Goal: Entertainment & Leisure: Browse casually

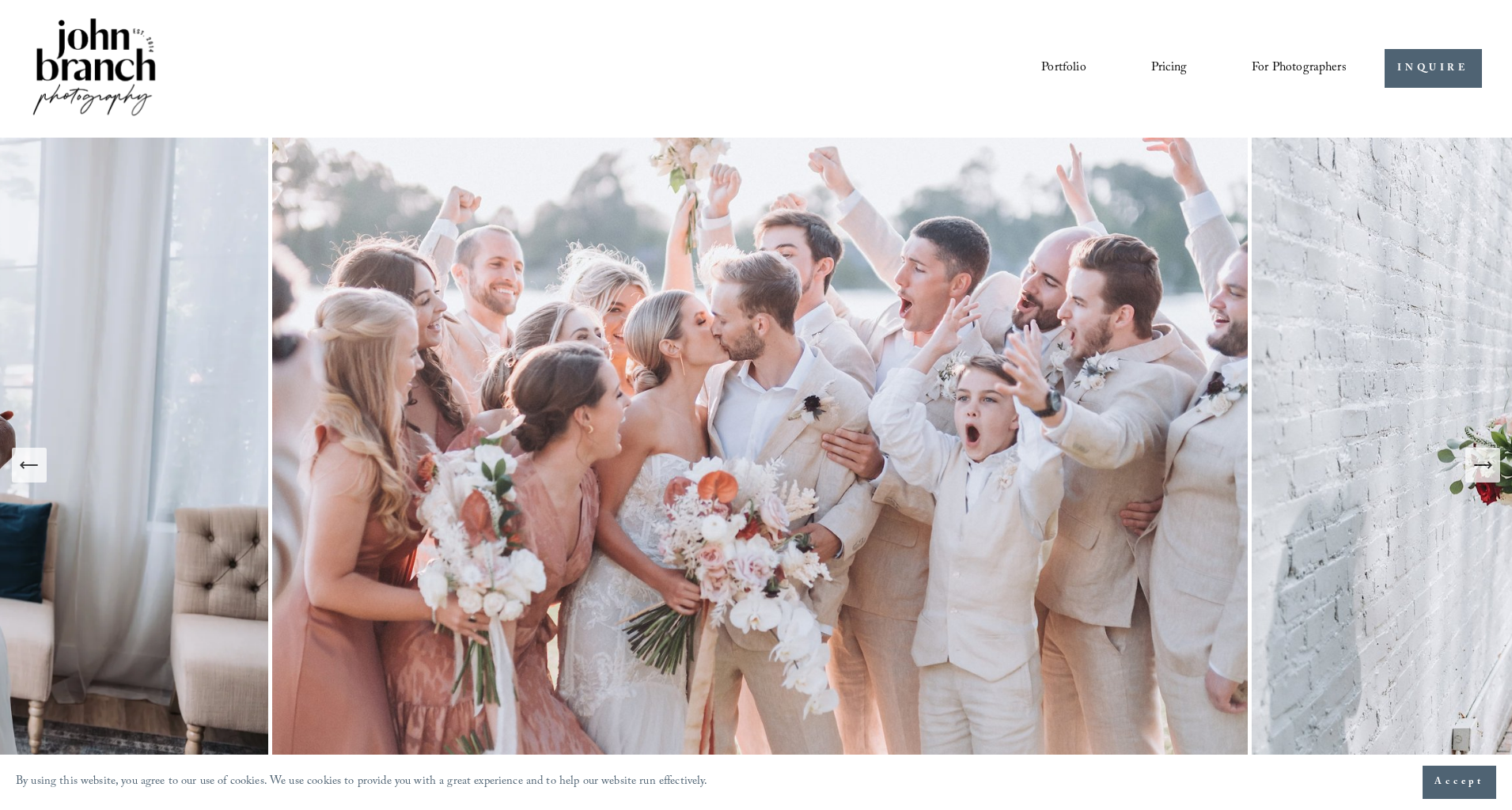
click at [1481, 467] on icon "Next Slide" at bounding box center [1483, 465] width 23 height 23
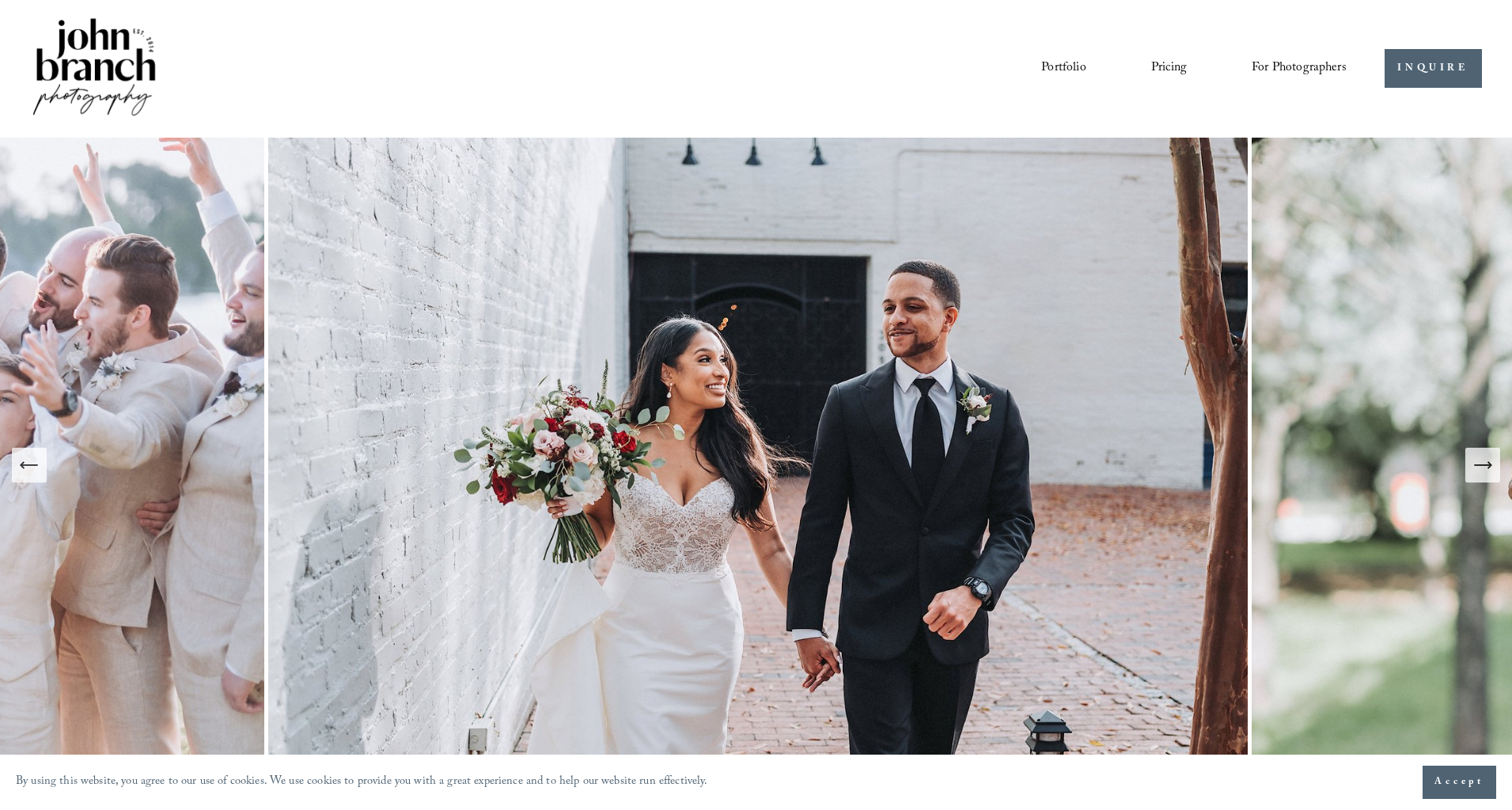
click at [1478, 458] on icon "Next Slide" at bounding box center [1483, 465] width 23 height 23
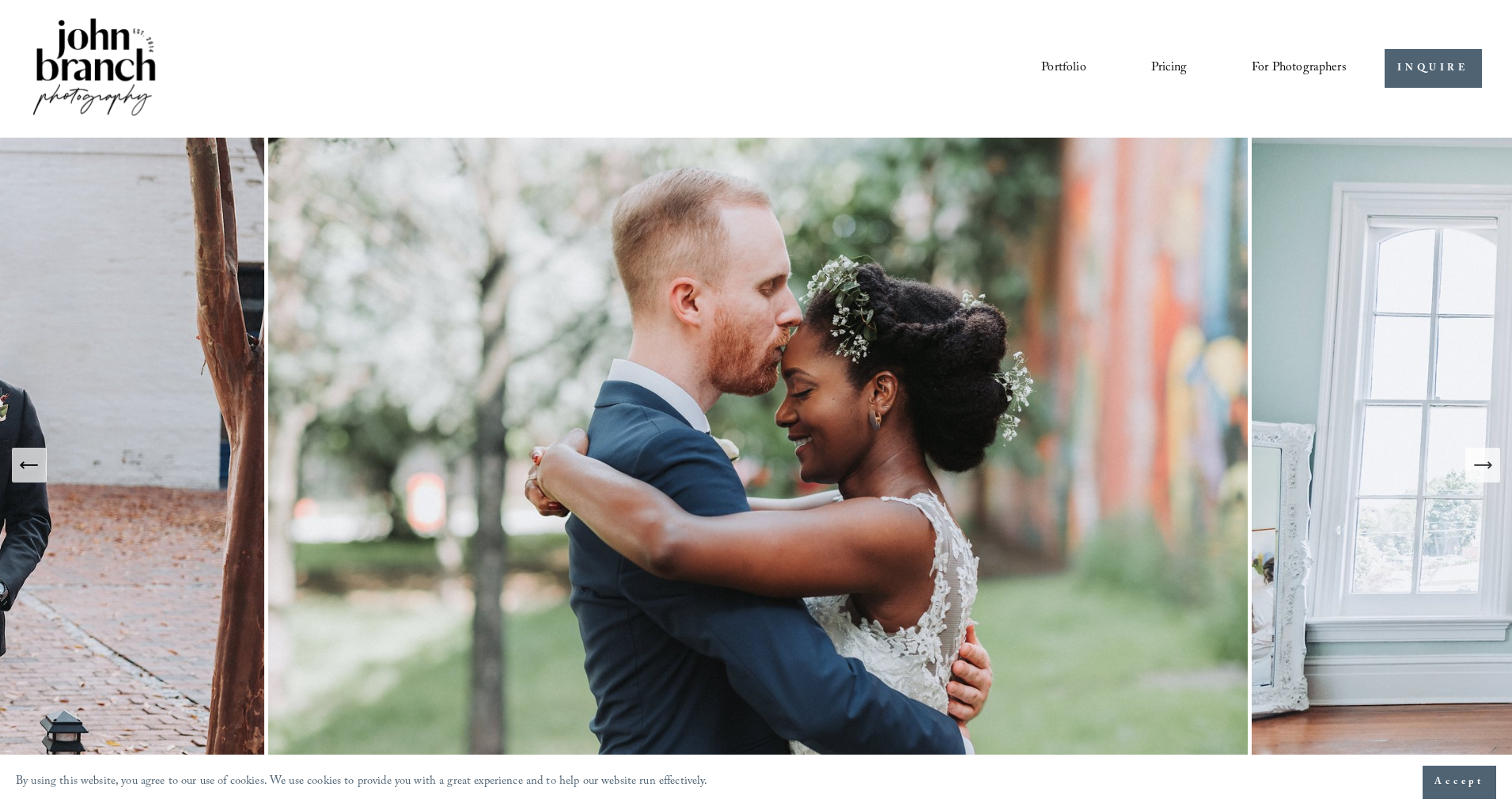
click at [1478, 458] on icon "Next Slide" at bounding box center [1483, 465] width 23 height 23
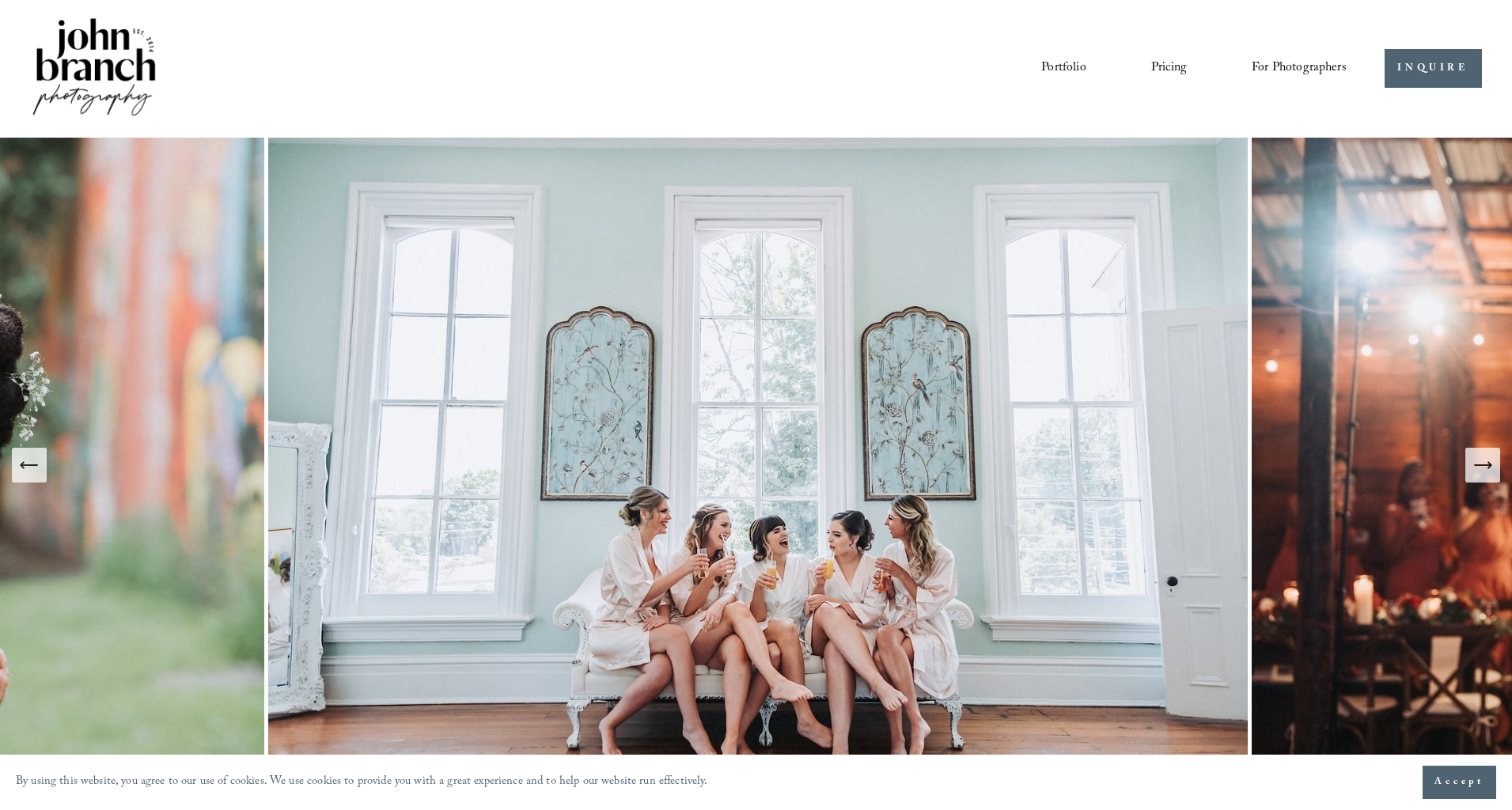
click at [1477, 457] on icon "Next Slide" at bounding box center [1483, 465] width 23 height 23
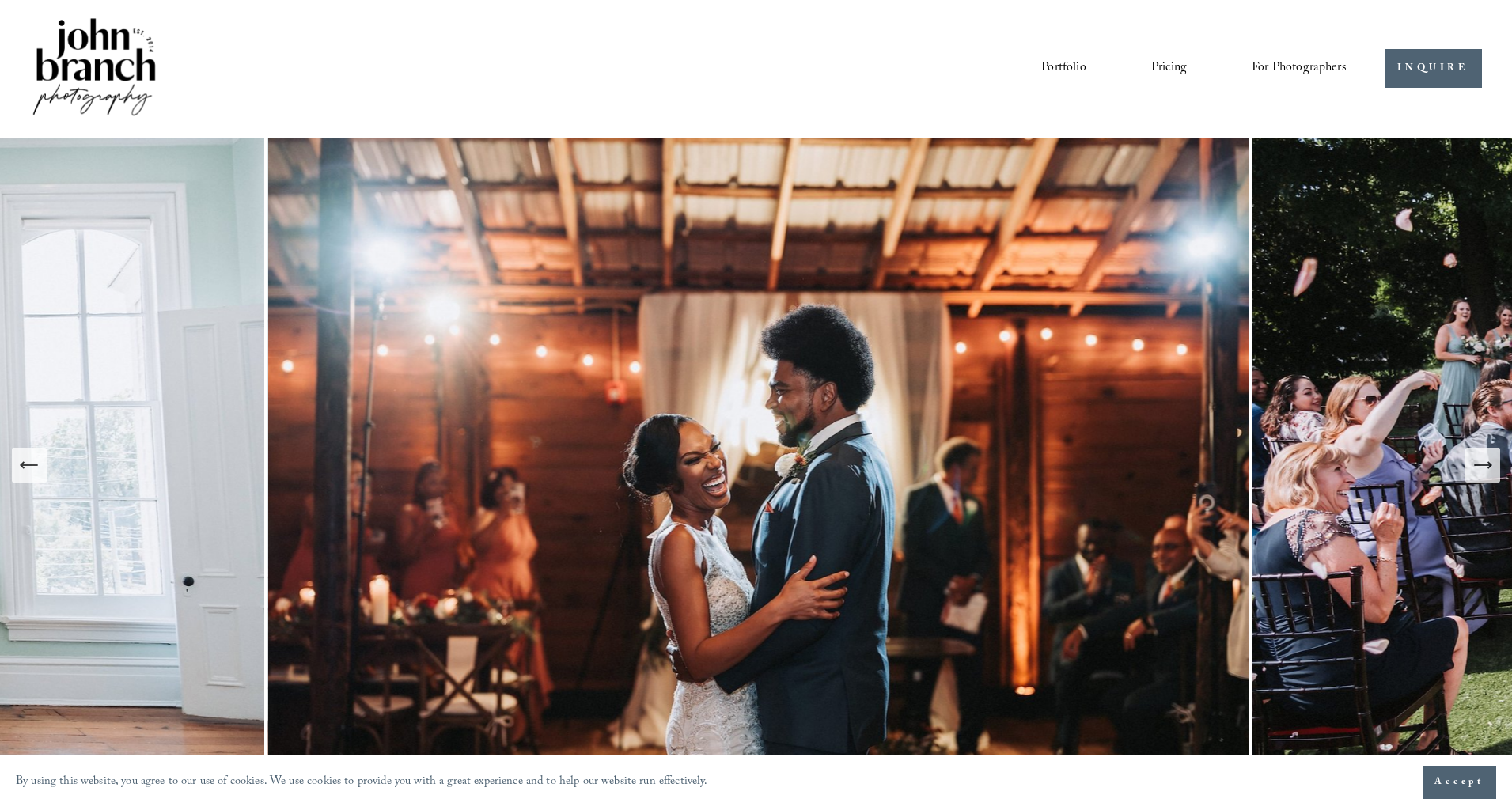
click at [1478, 457] on icon "Next Slide" at bounding box center [1483, 465] width 23 height 23
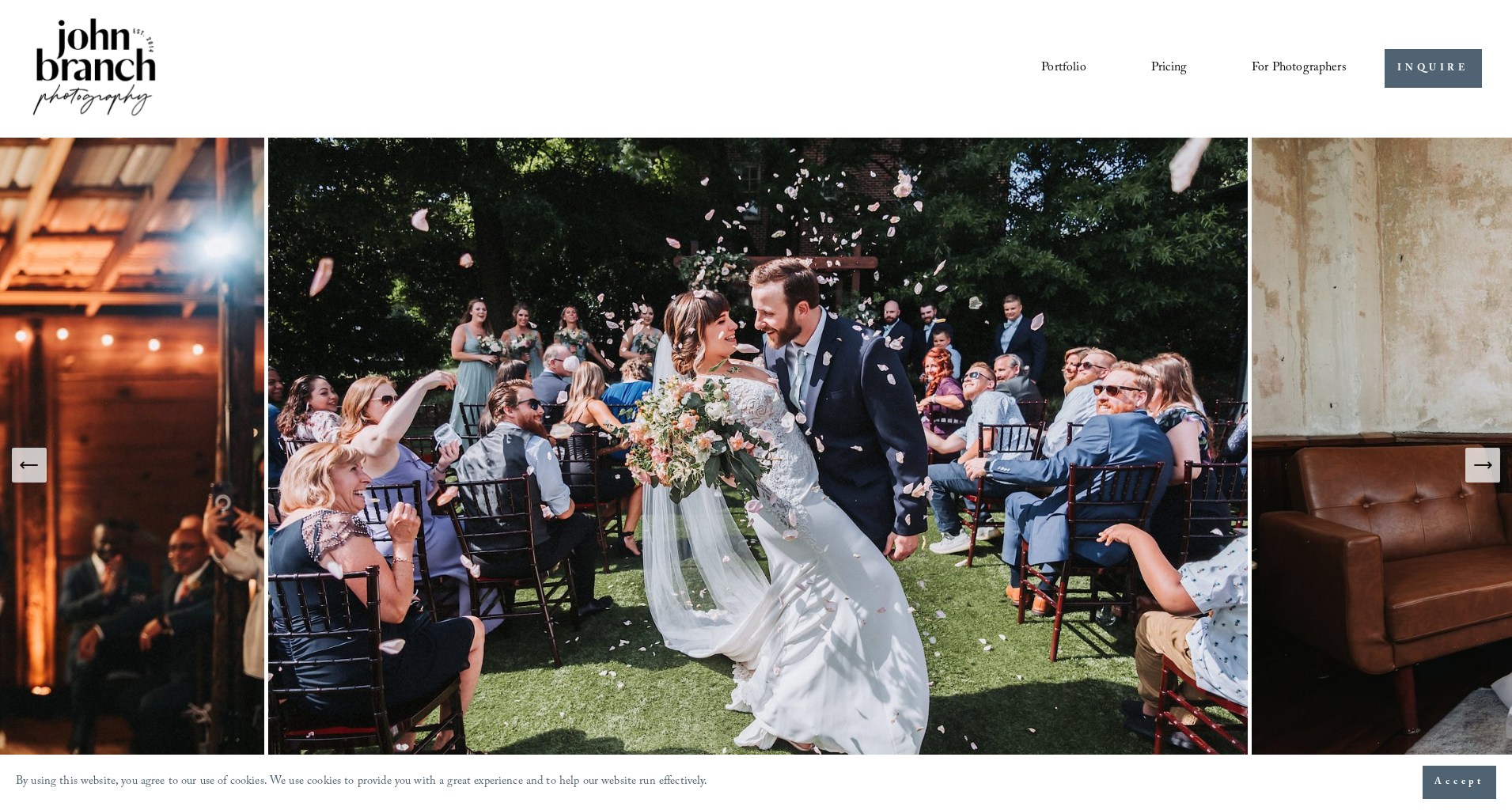
click at [1478, 457] on icon "Next Slide" at bounding box center [1483, 465] width 23 height 23
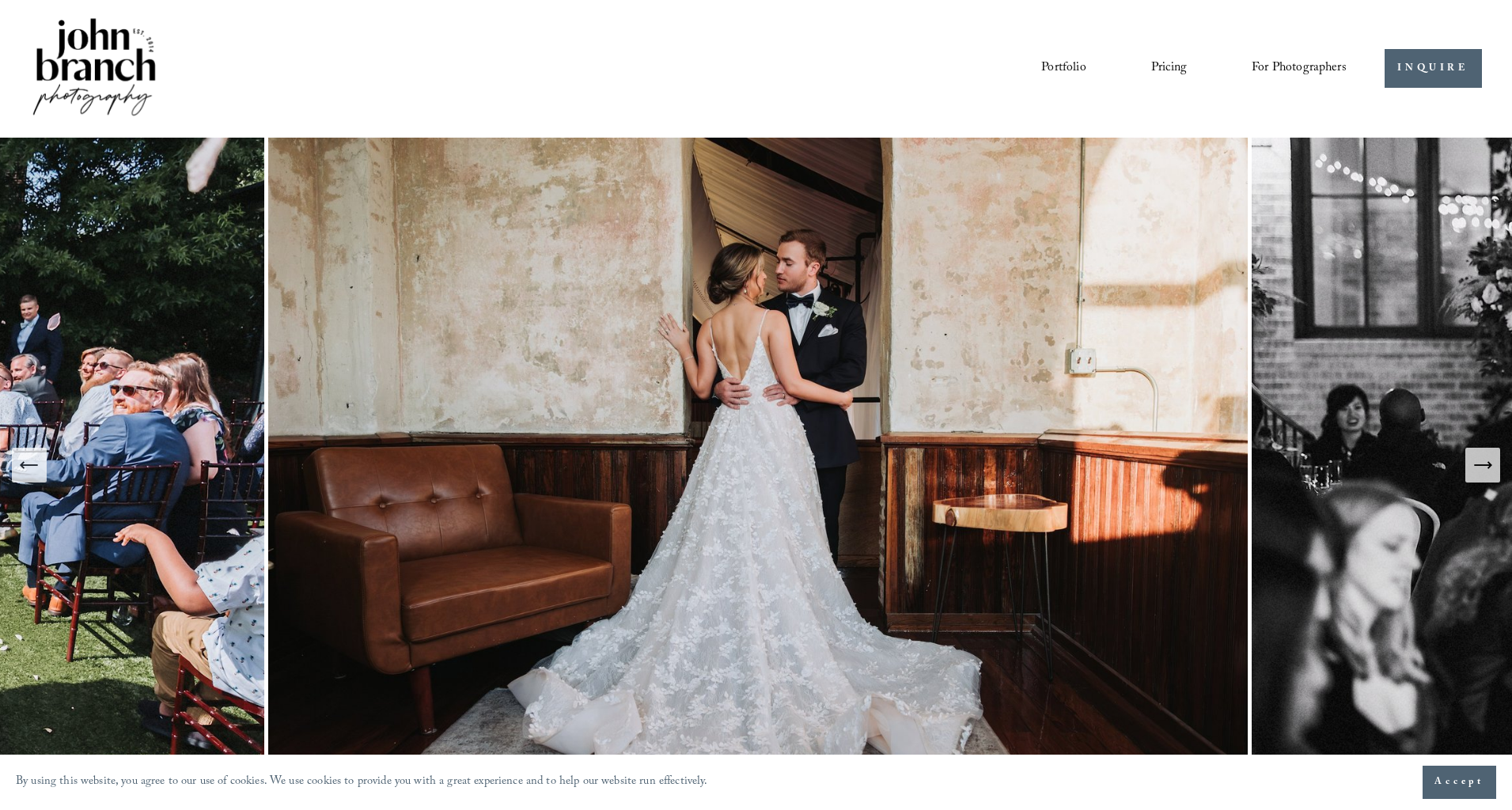
click at [753, 357] on img at bounding box center [759, 465] width 983 height 656
click at [1475, 472] on icon "Next Slide" at bounding box center [1483, 465] width 23 height 23
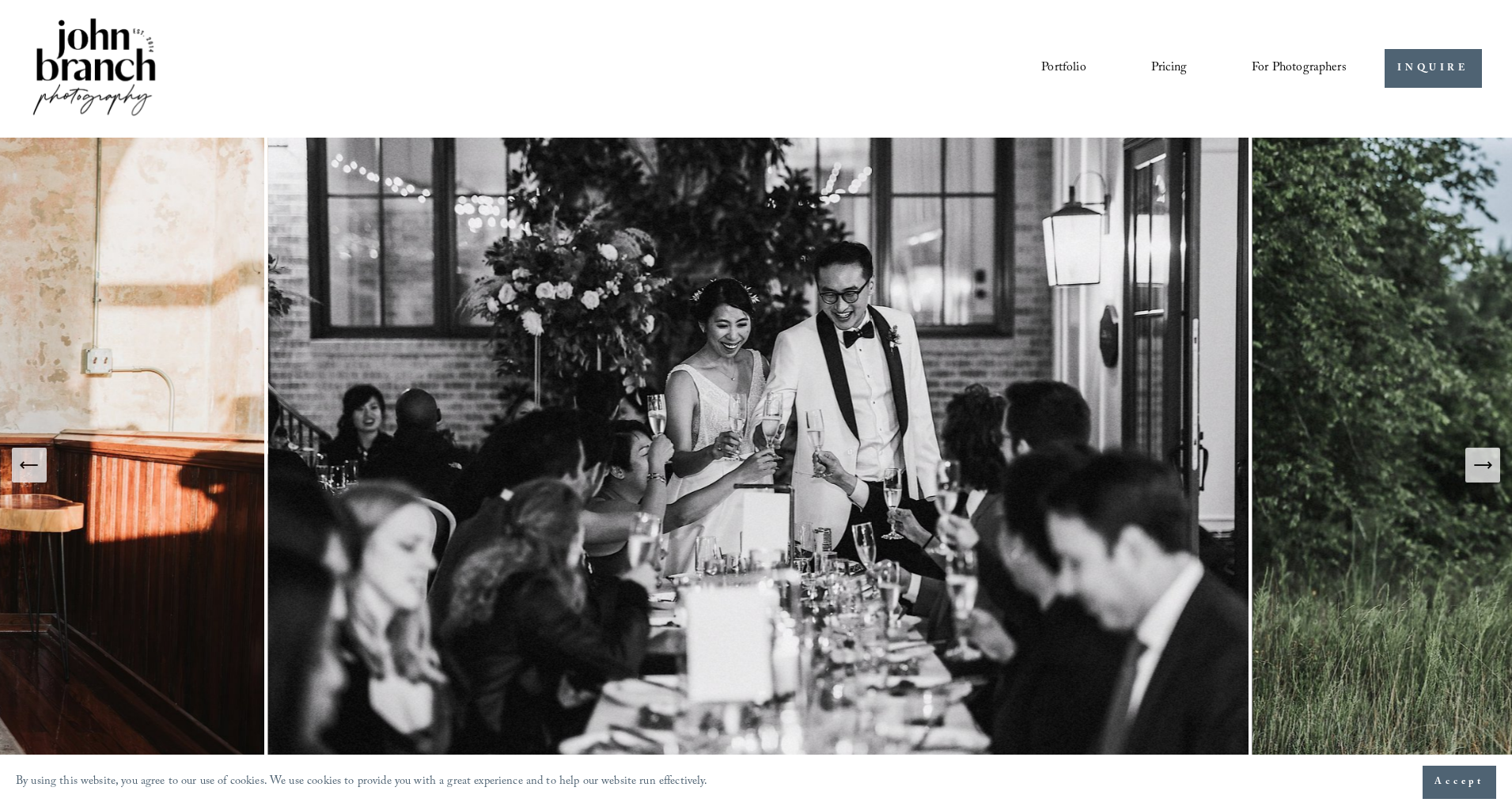
click at [1482, 464] on icon "Next Slide" at bounding box center [1483, 465] width 23 height 23
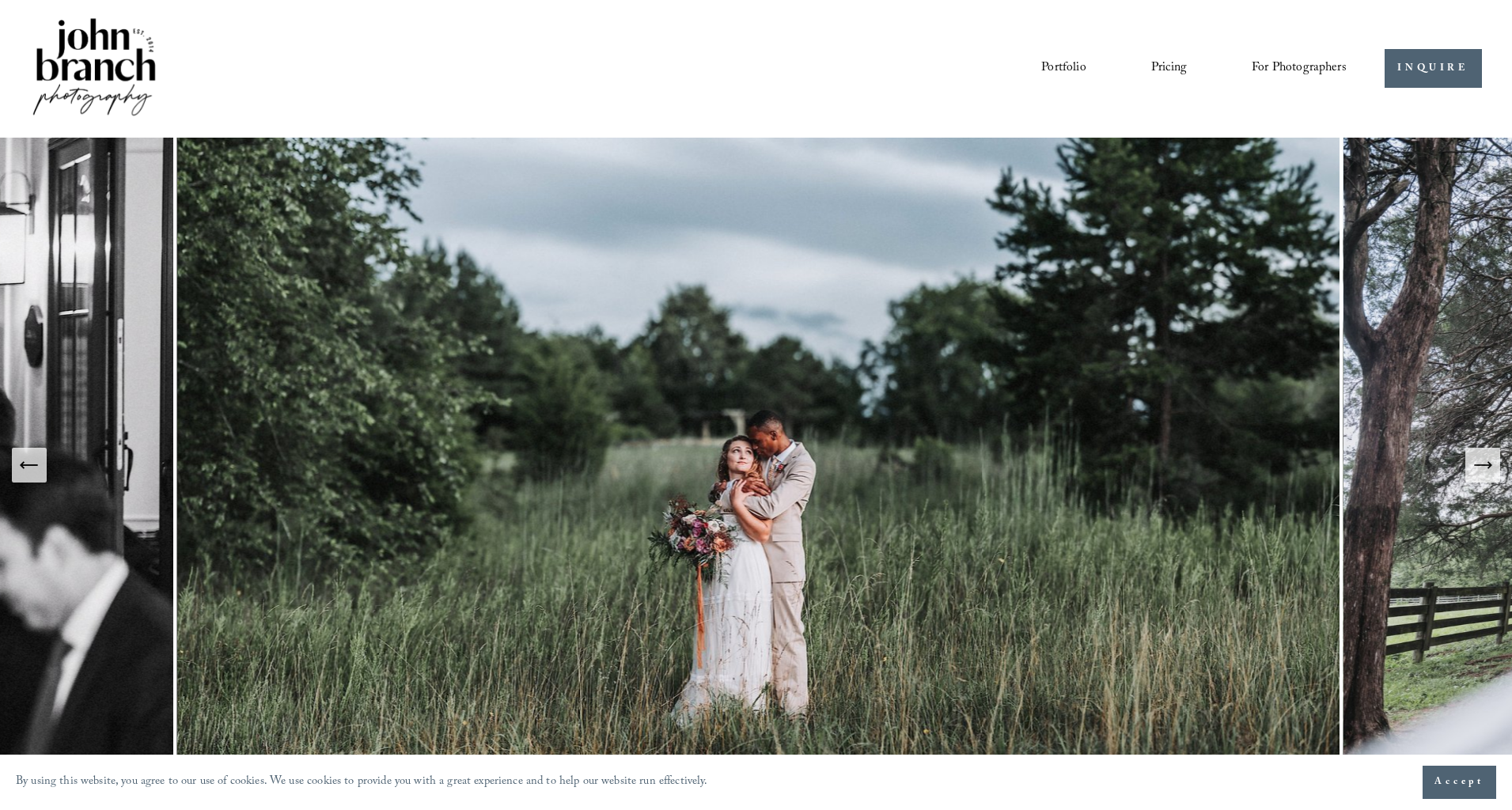
click at [812, 469] on img at bounding box center [760, 465] width 1166 height 656
click at [810, 468] on img at bounding box center [760, 465] width 1166 height 656
click at [1481, 465] on icon "Next Slide" at bounding box center [1483, 465] width 23 height 23
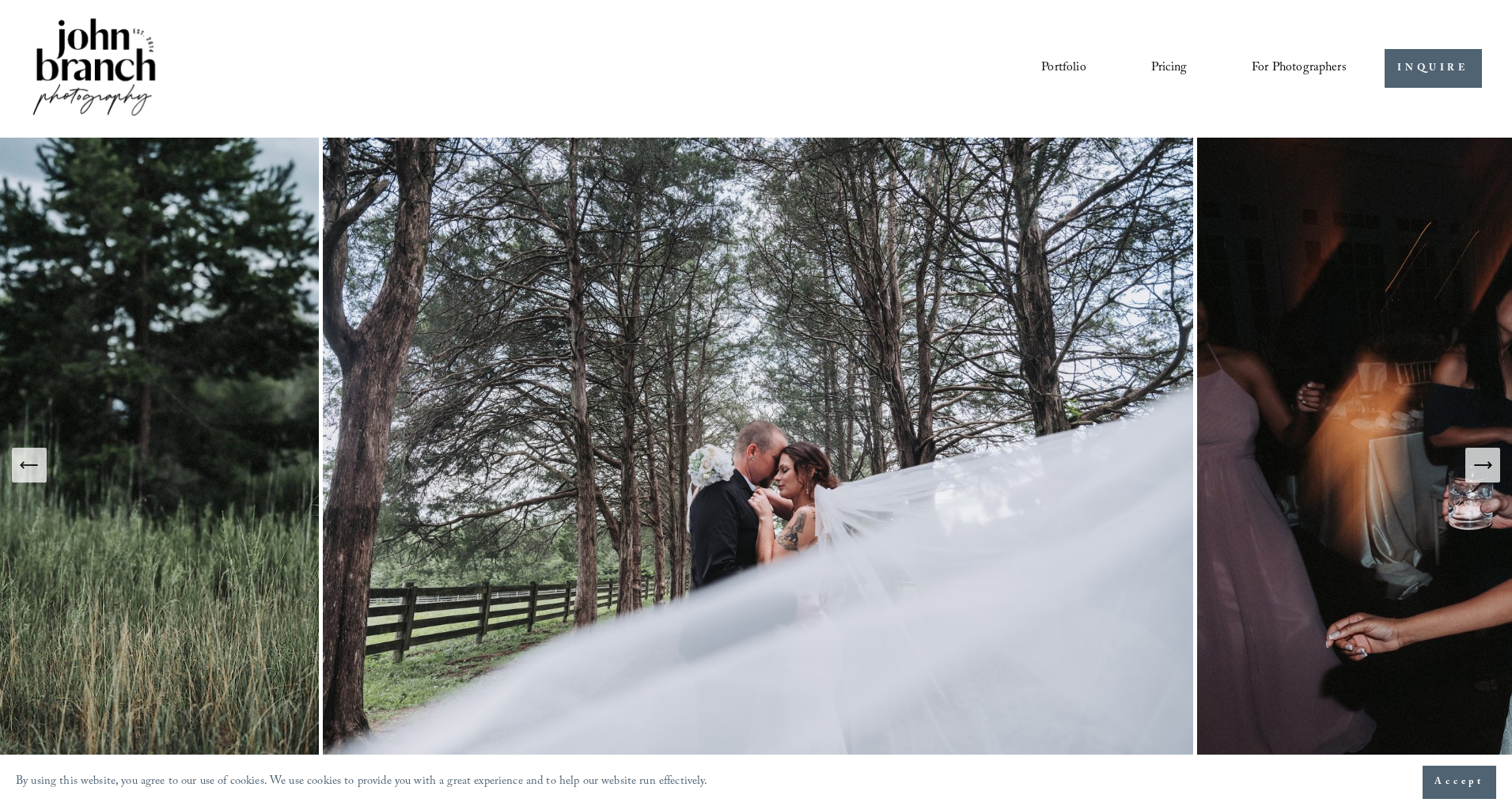
click at [1480, 461] on icon "Next Slide" at bounding box center [1483, 465] width 23 height 23
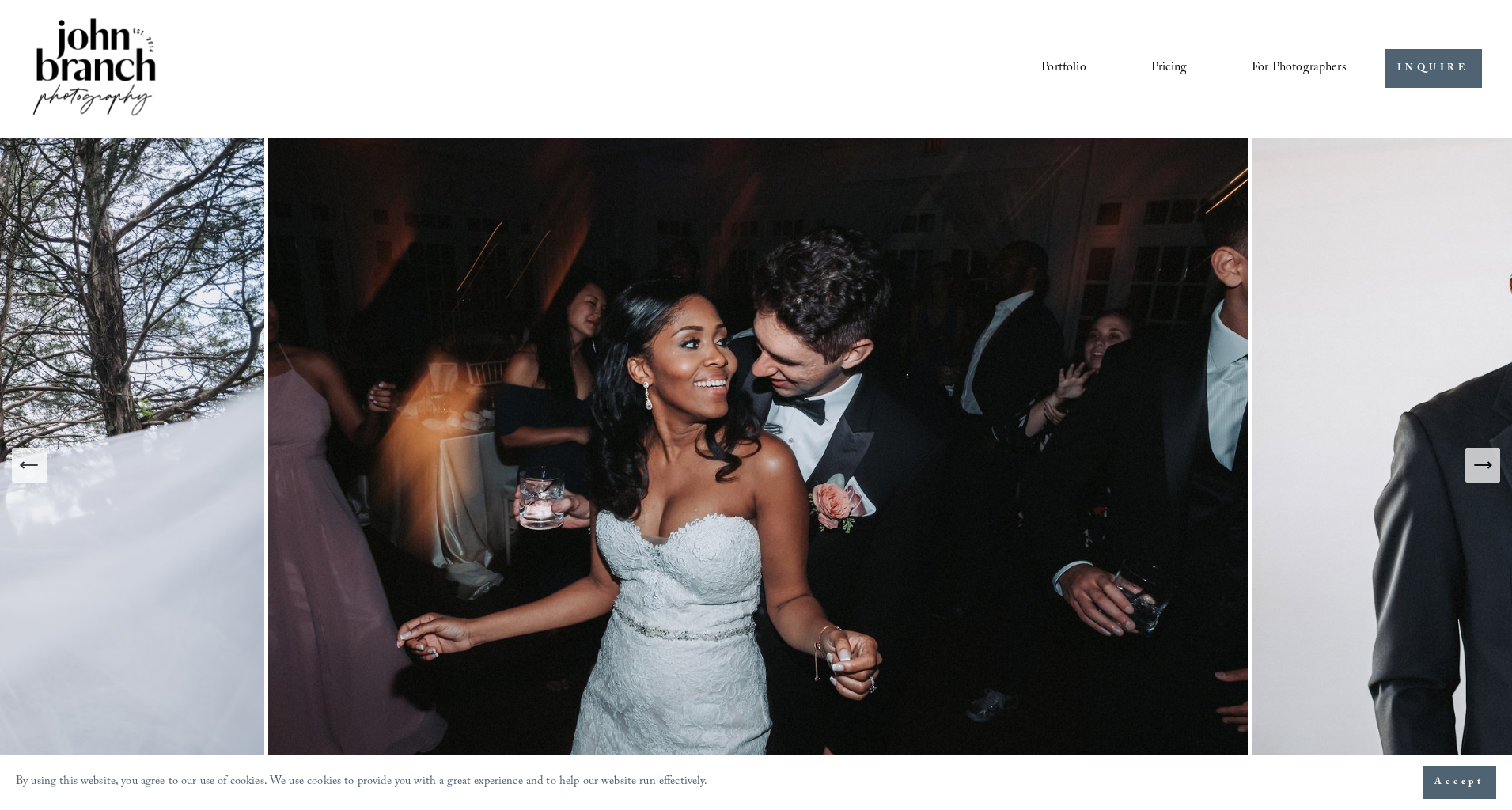
click at [1479, 461] on icon "Next Slide" at bounding box center [1483, 465] width 23 height 23
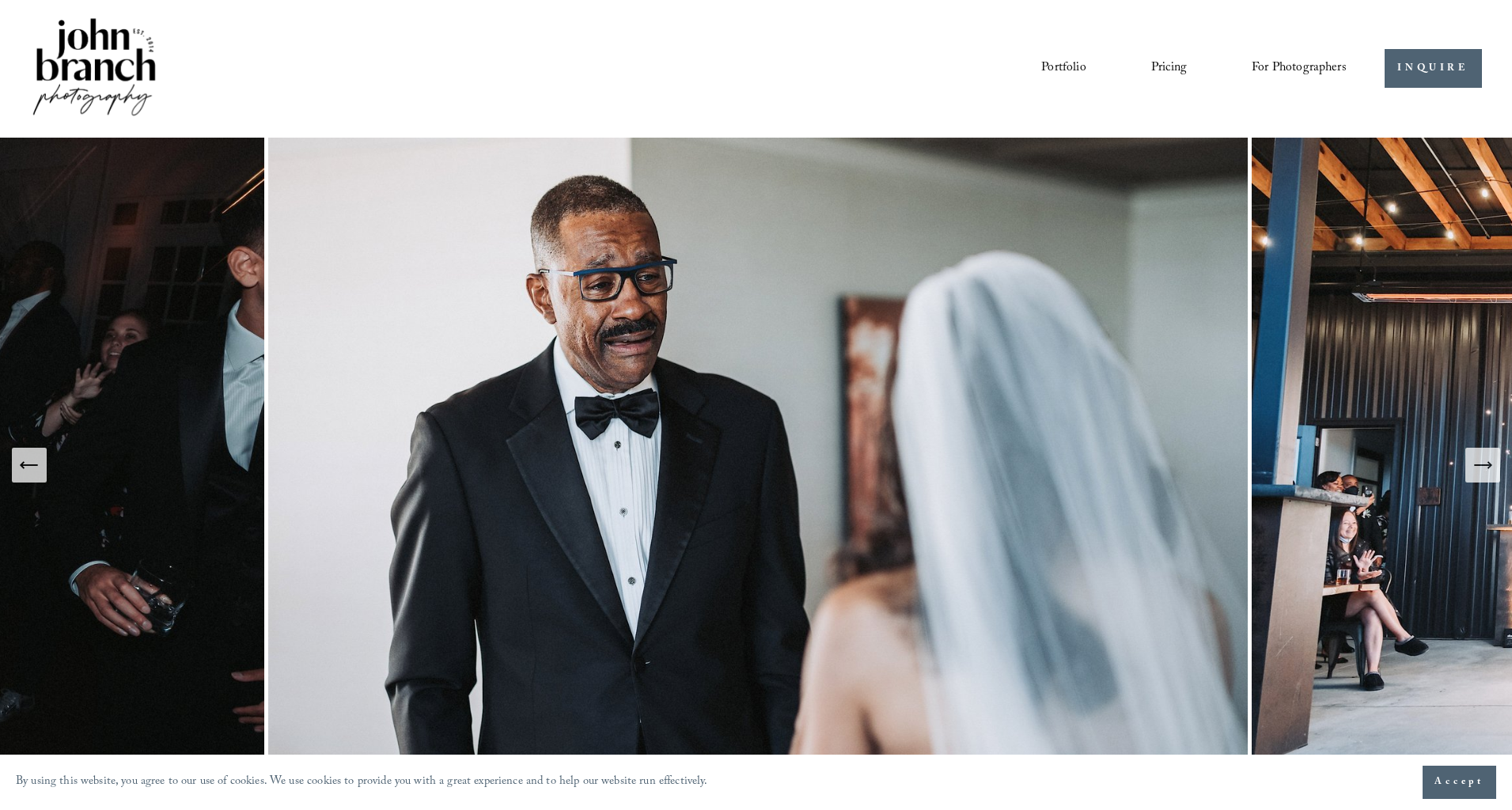
click at [1477, 465] on icon "Next Slide" at bounding box center [1481, 465] width 17 height 0
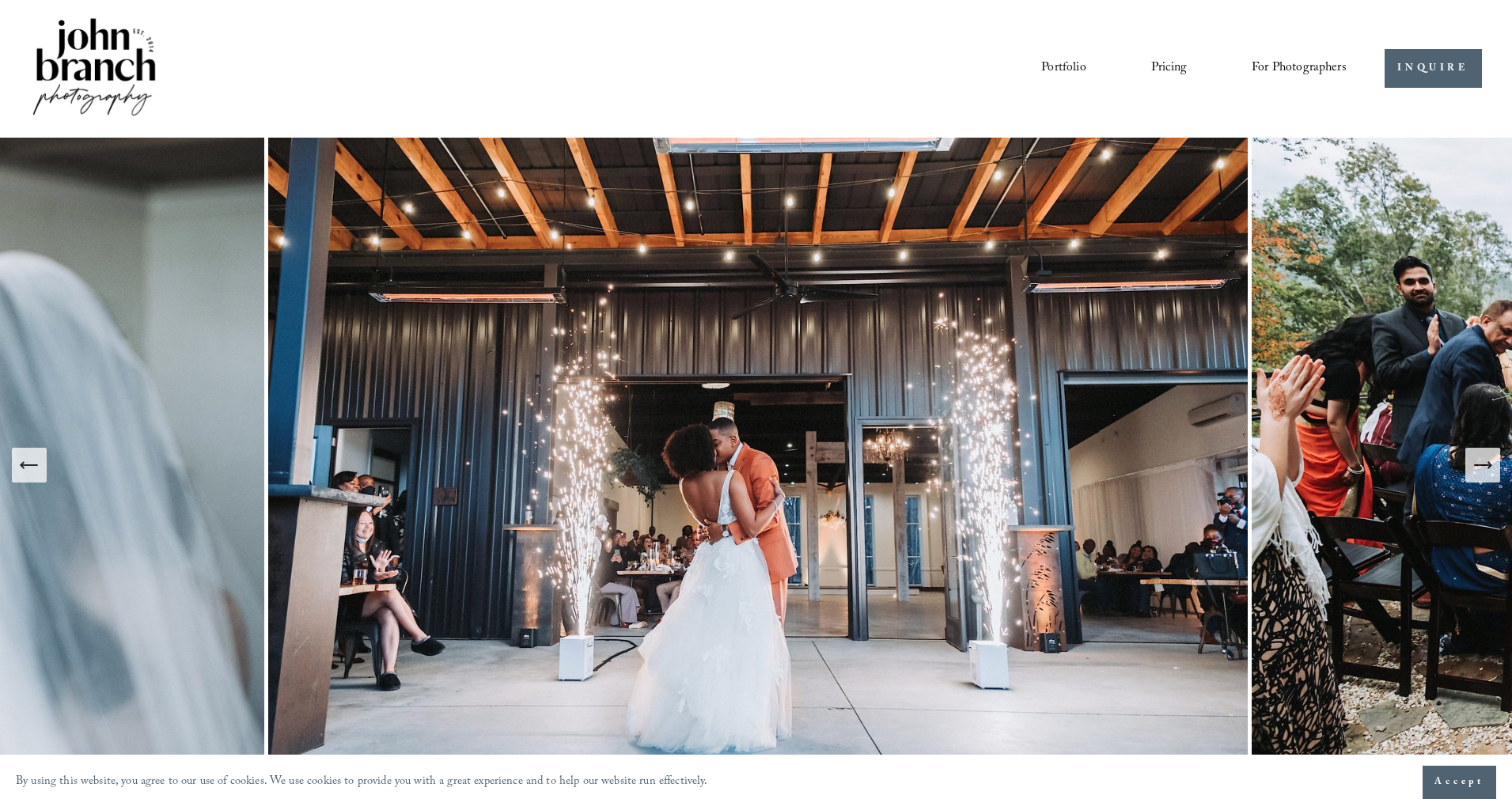
click at [1474, 465] on icon "Next Slide" at bounding box center [1481, 465] width 17 height 0
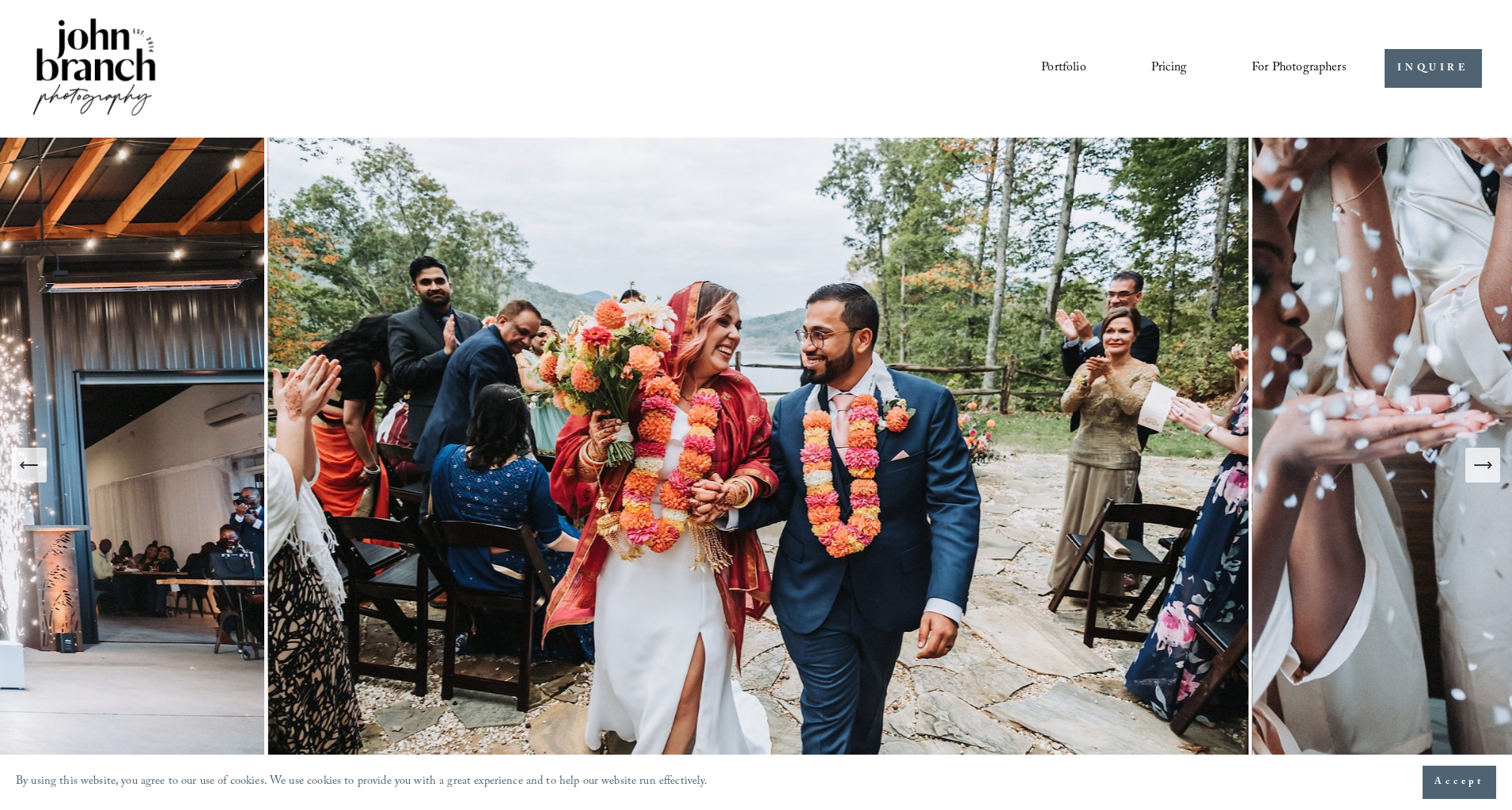
click at [1474, 465] on icon "Next Slide" at bounding box center [1481, 465] width 17 height 0
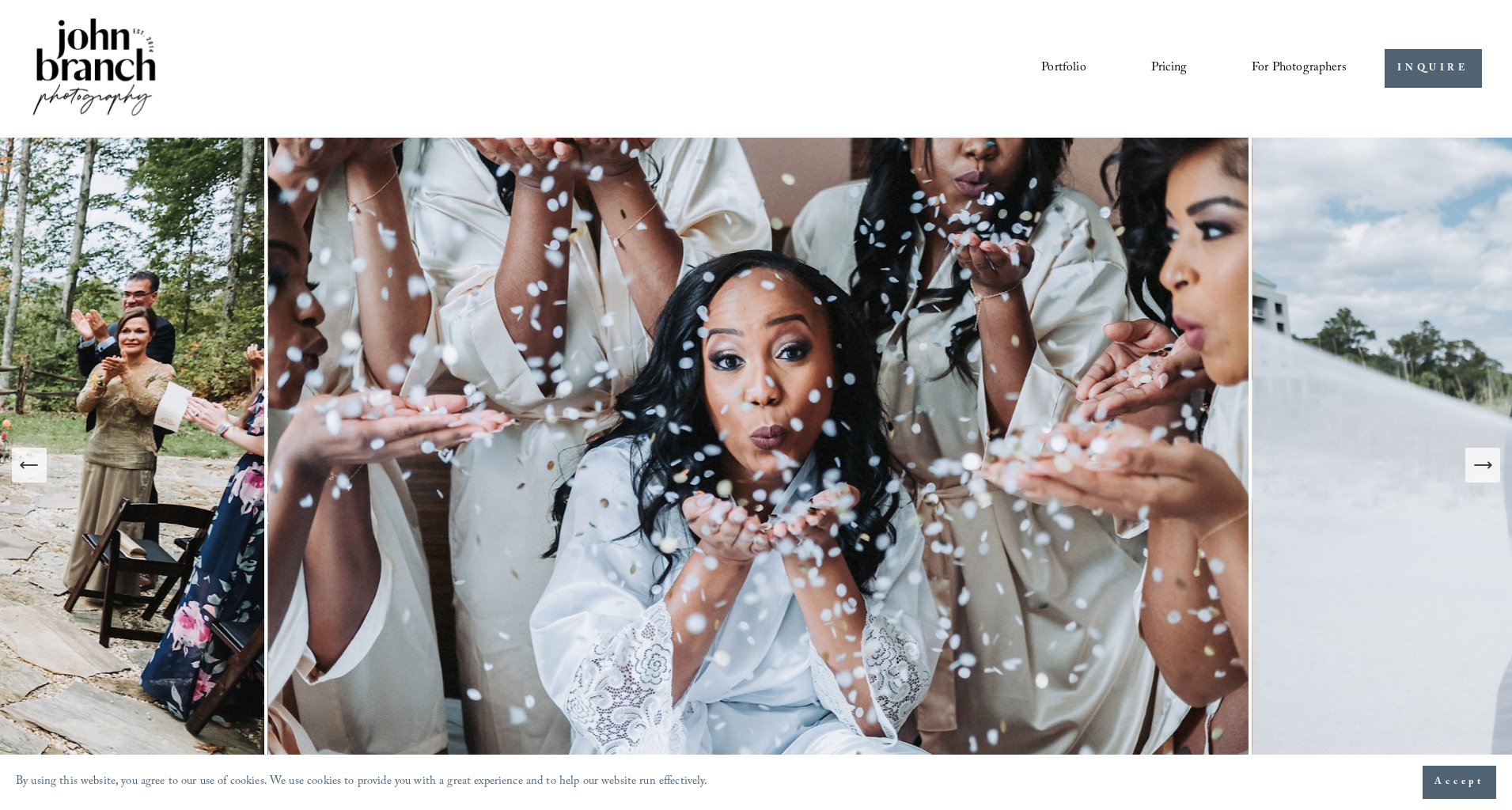
click at [1474, 465] on icon "Next Slide" at bounding box center [1481, 465] width 17 height 0
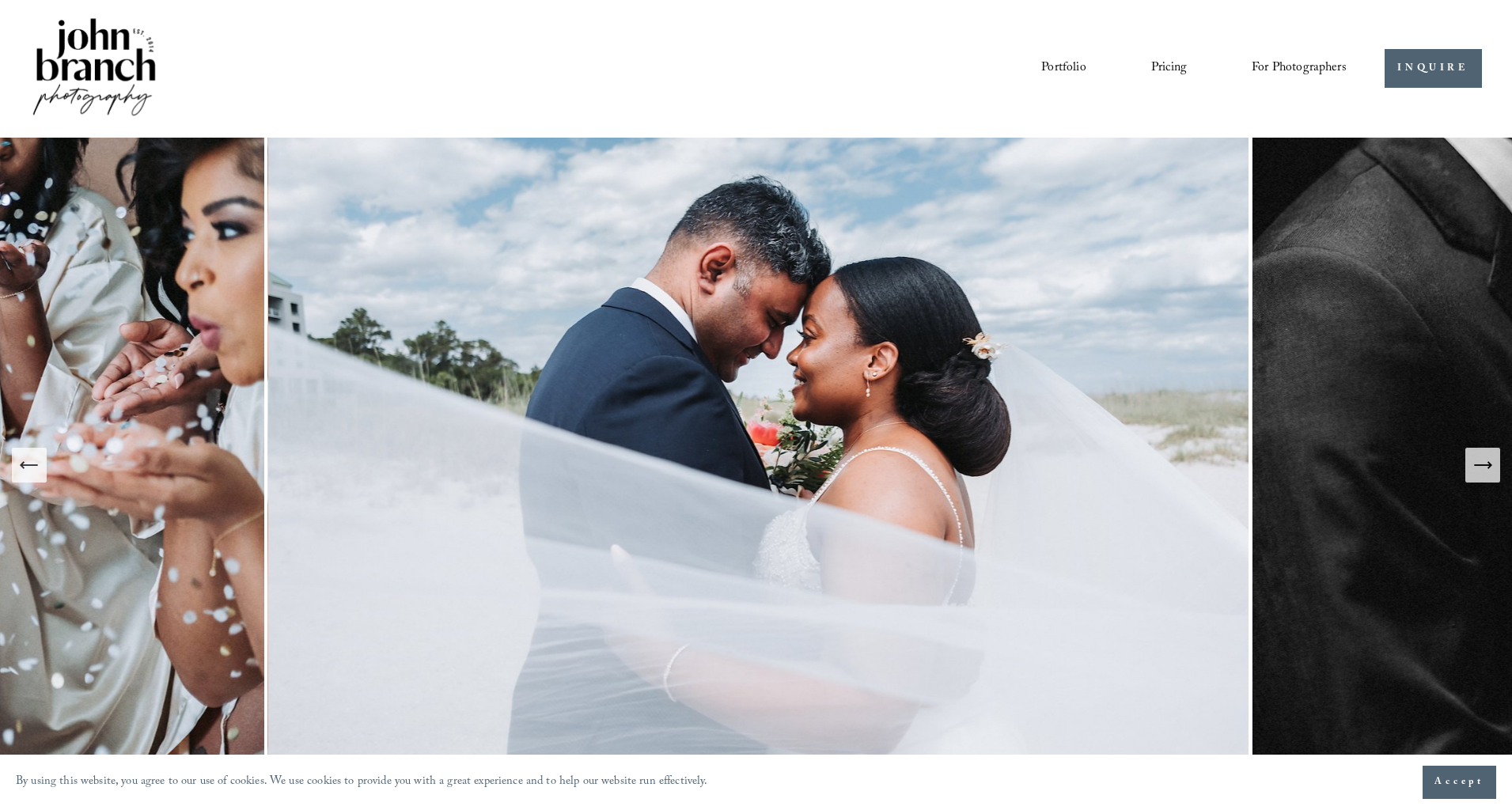
click at [1474, 465] on icon "Next Slide" at bounding box center [1481, 465] width 17 height 0
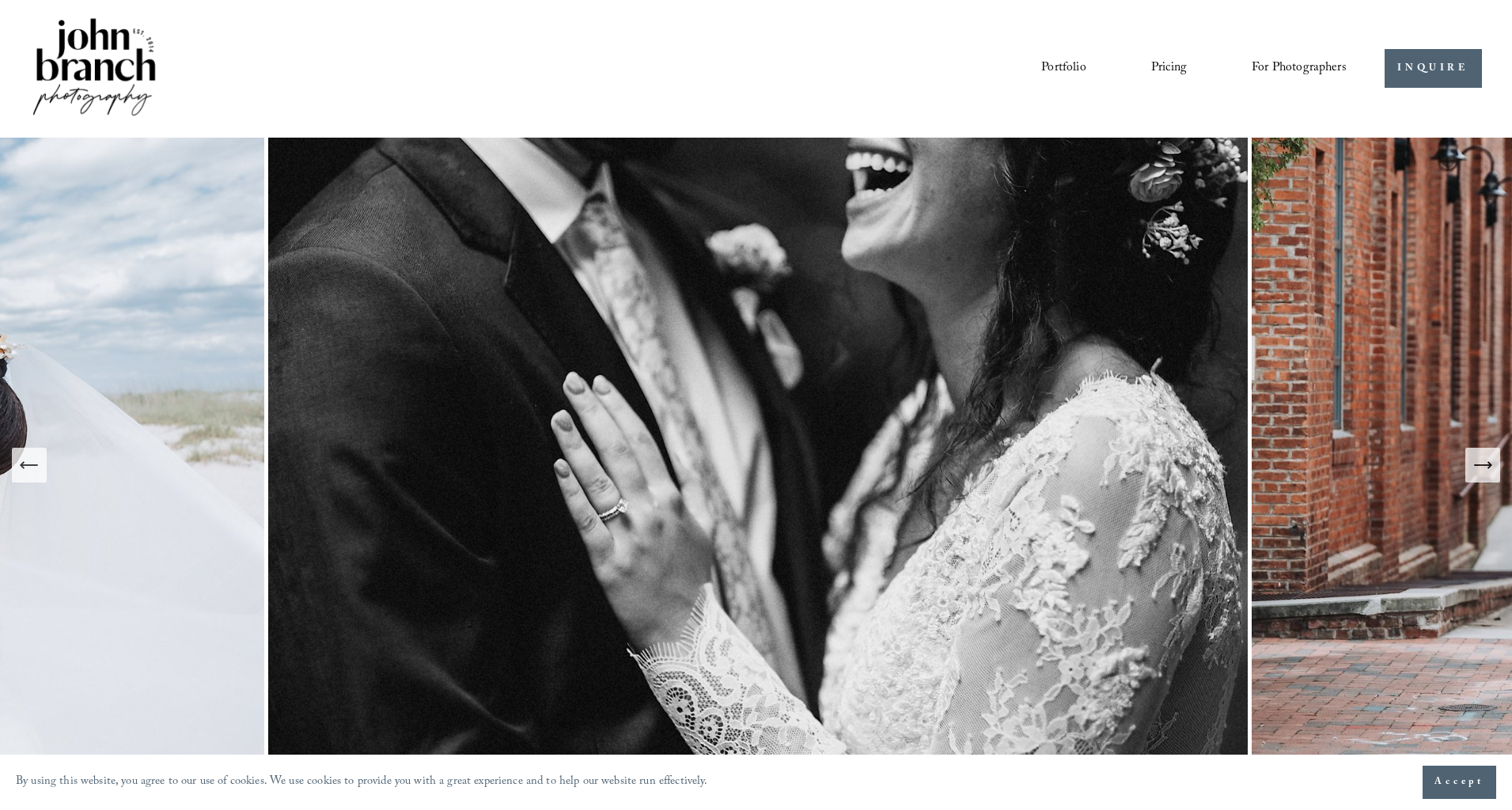
click at [1474, 465] on icon "Next Slide" at bounding box center [1481, 465] width 17 height 0
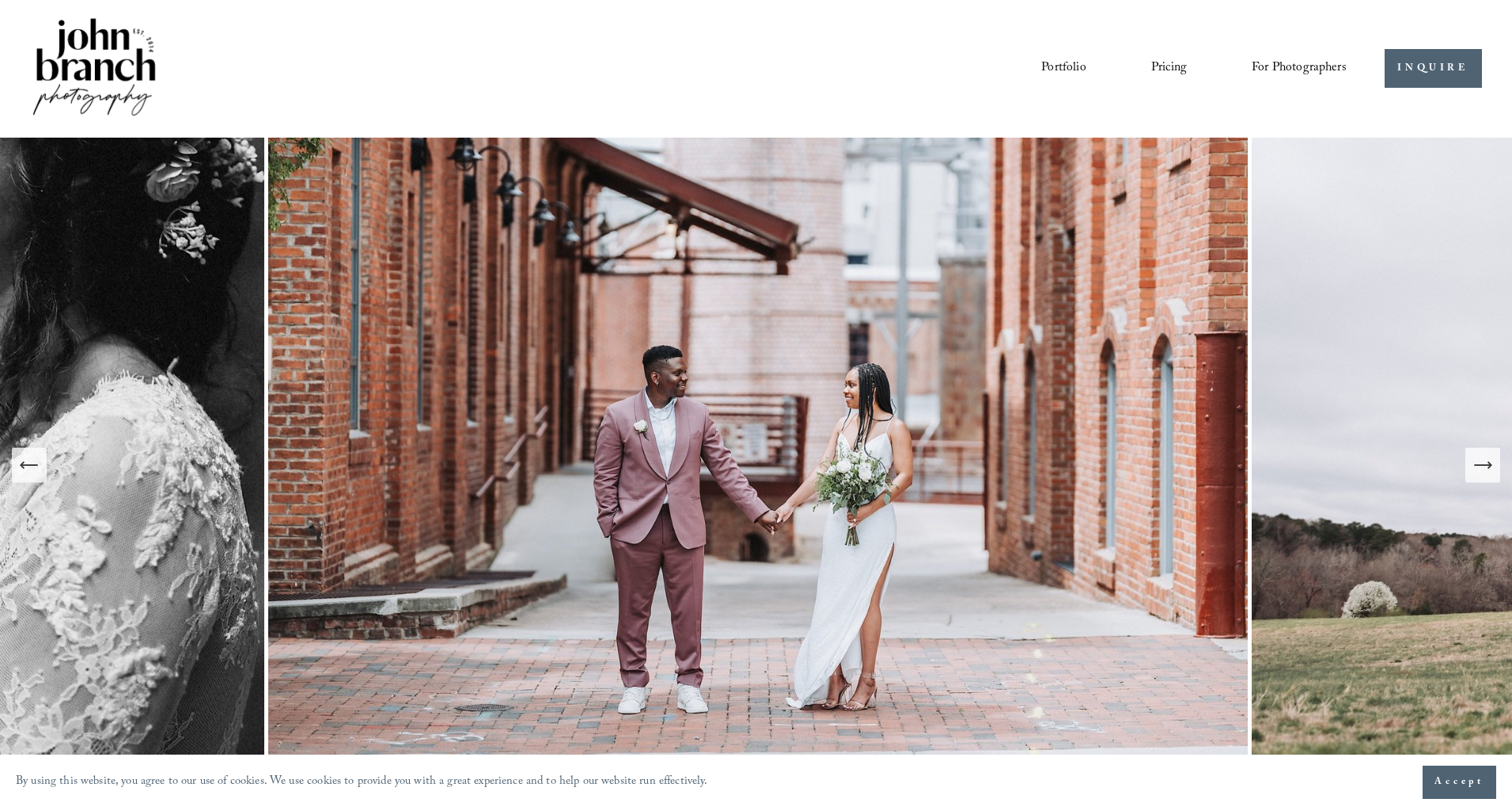
click at [1474, 465] on icon "Next Slide" at bounding box center [1481, 465] width 17 height 0
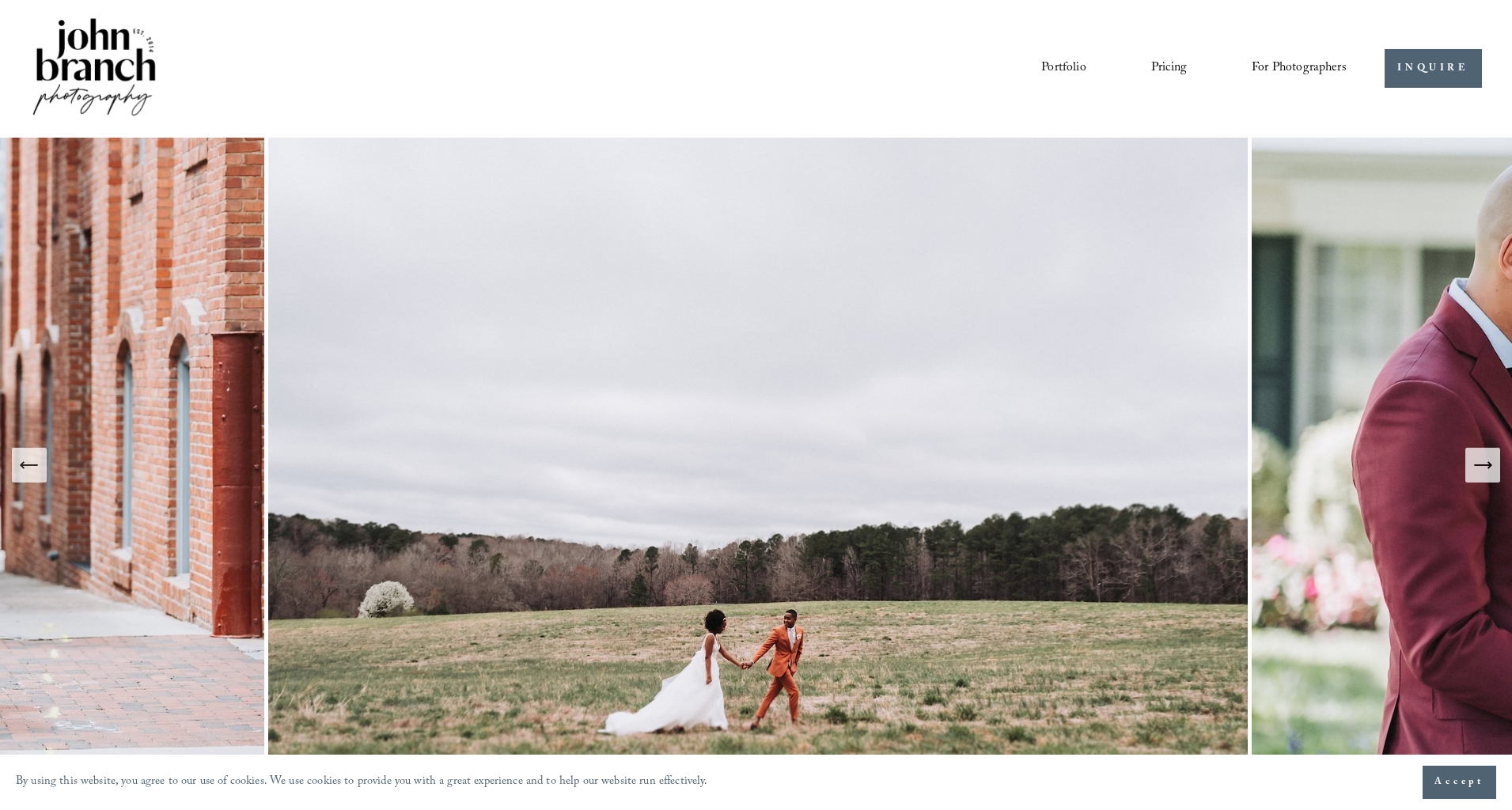
click at [1474, 465] on icon "Next Slide" at bounding box center [1481, 465] width 17 height 0
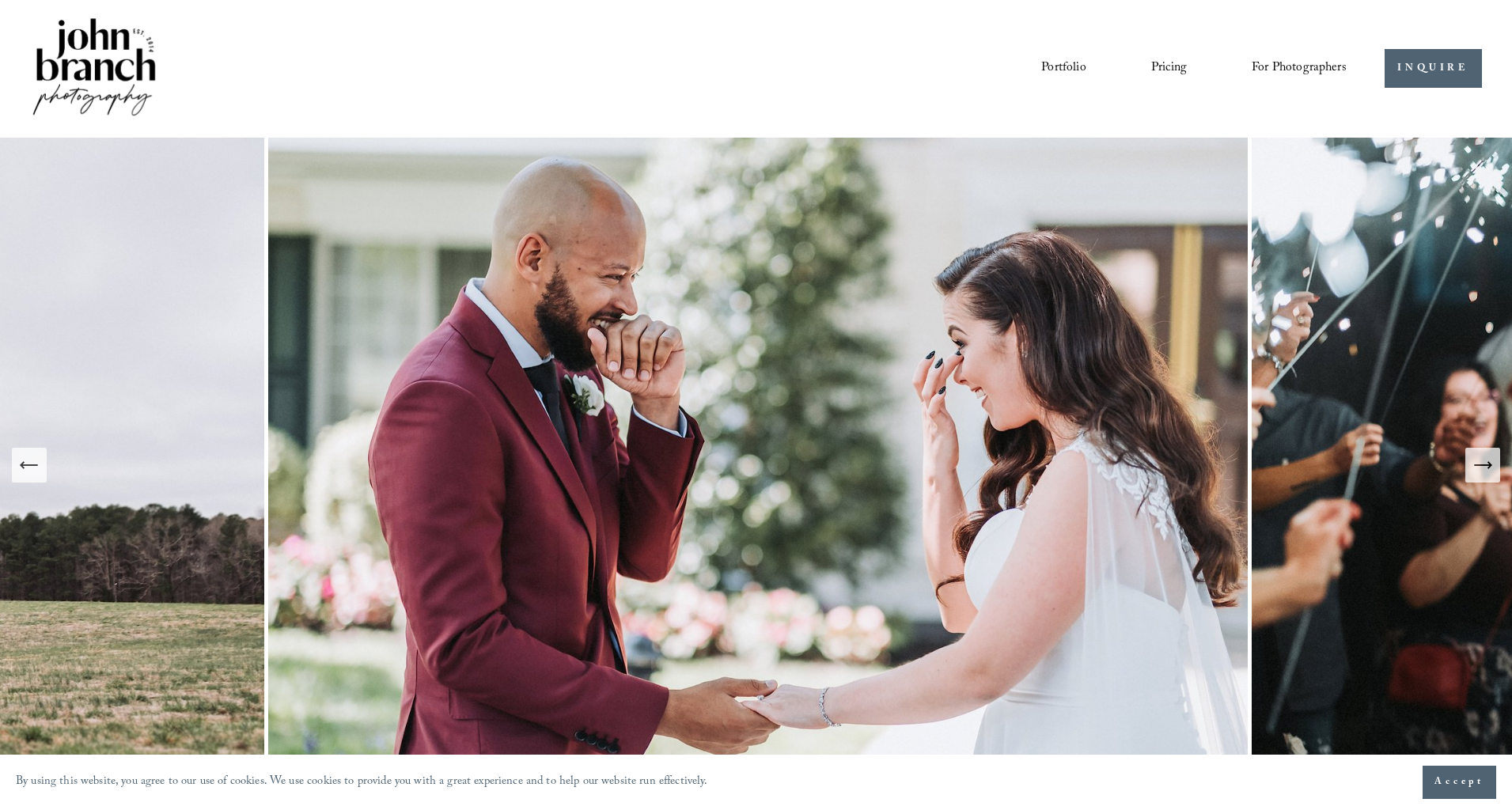
click at [1474, 465] on icon "Next Slide" at bounding box center [1481, 465] width 17 height 0
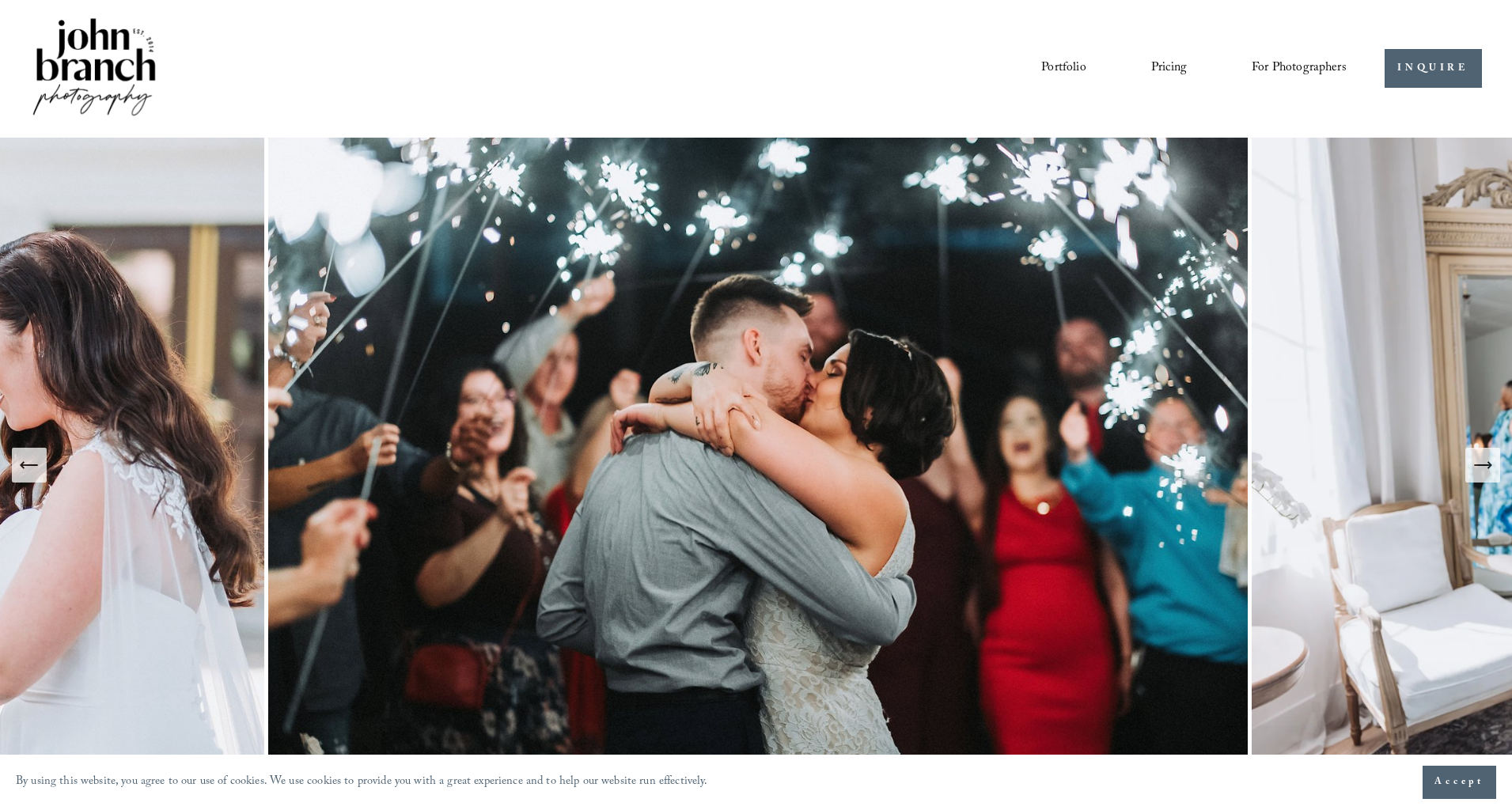
click at [1474, 465] on icon "Next Slide" at bounding box center [1481, 465] width 17 height 0
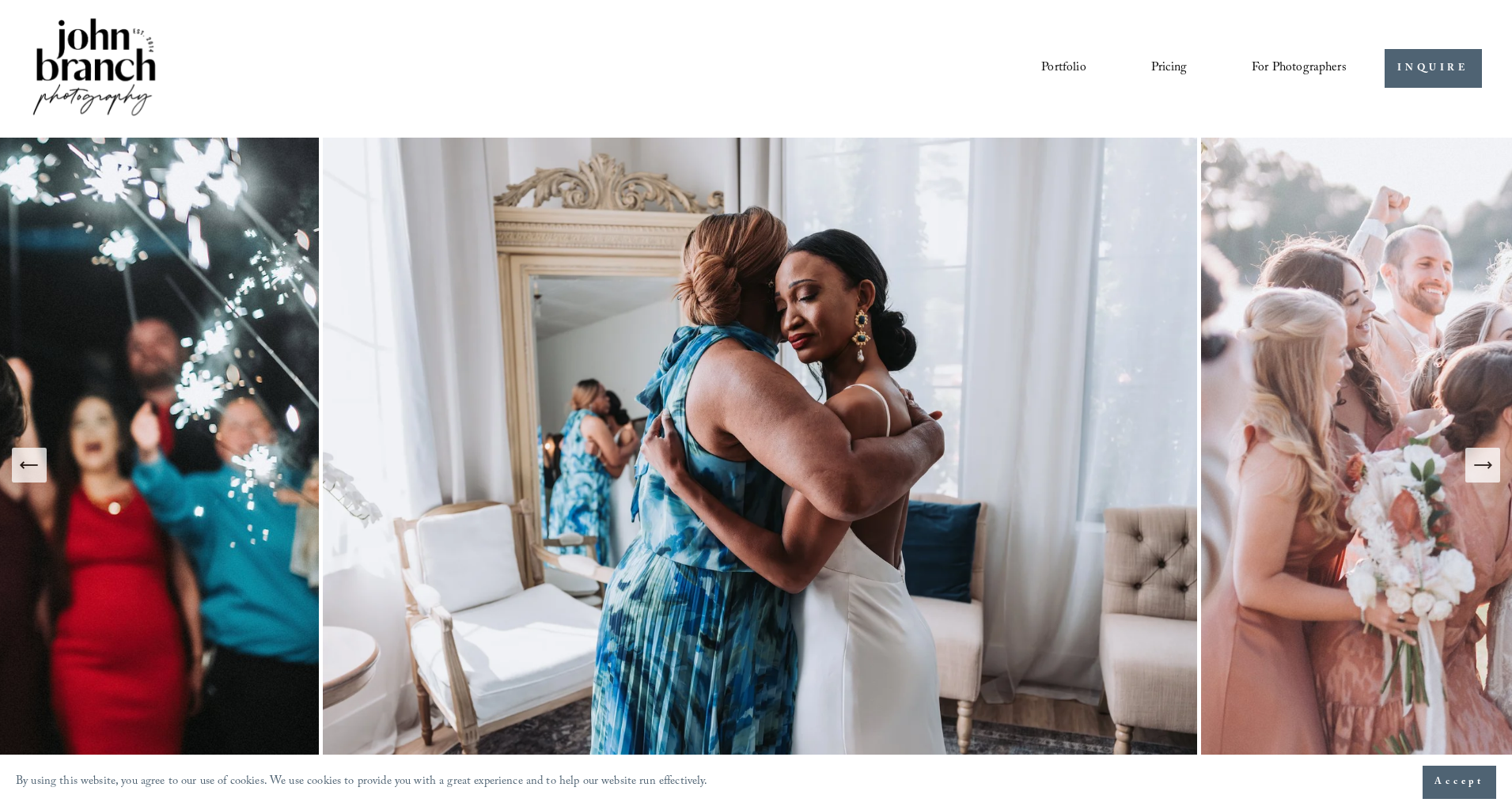
click at [1474, 465] on icon "Next Slide" at bounding box center [1481, 465] width 17 height 0
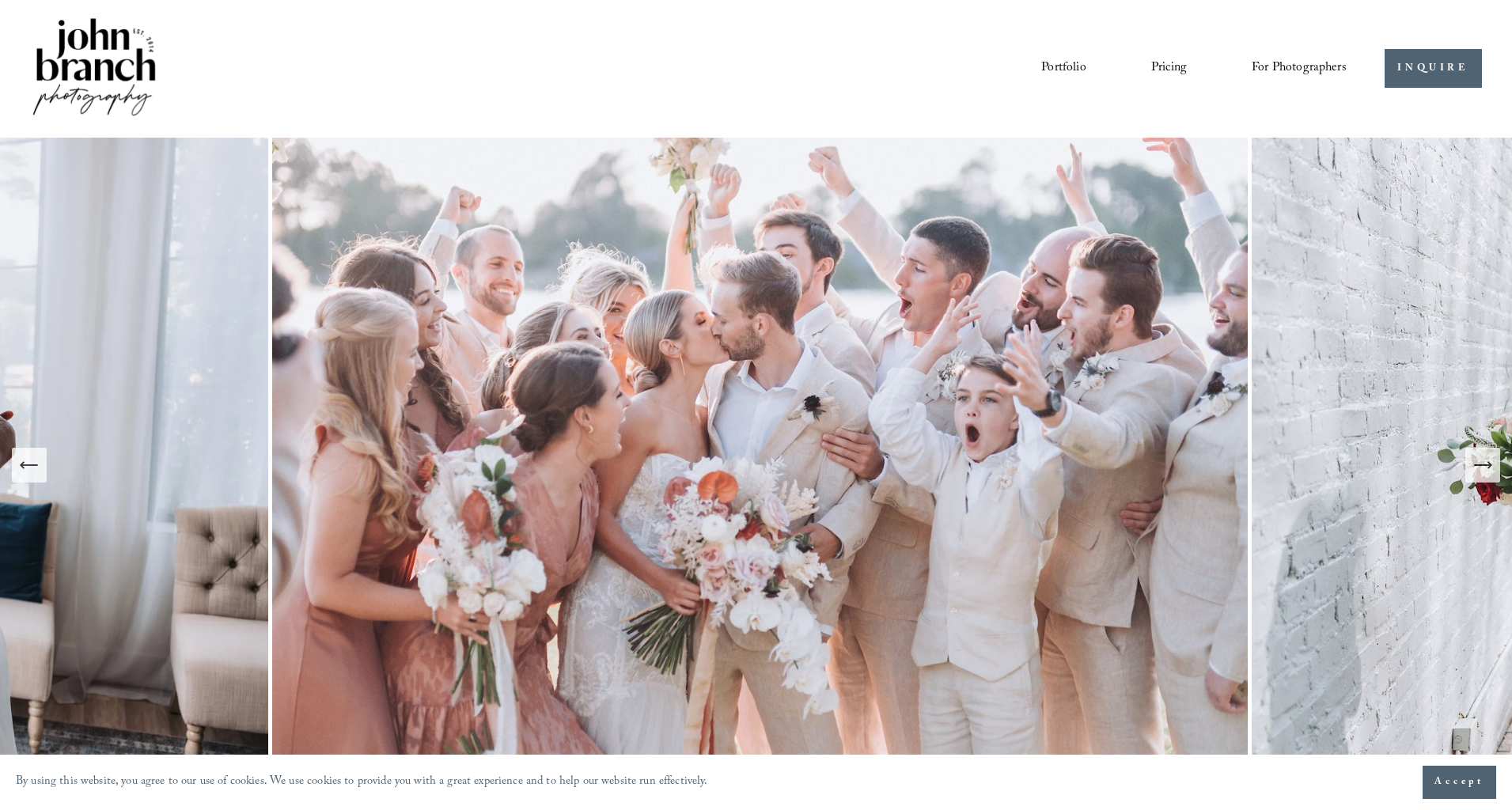
click at [1474, 465] on icon "Next Slide" at bounding box center [1481, 465] width 17 height 0
